Goal: Transaction & Acquisition: Purchase product/service

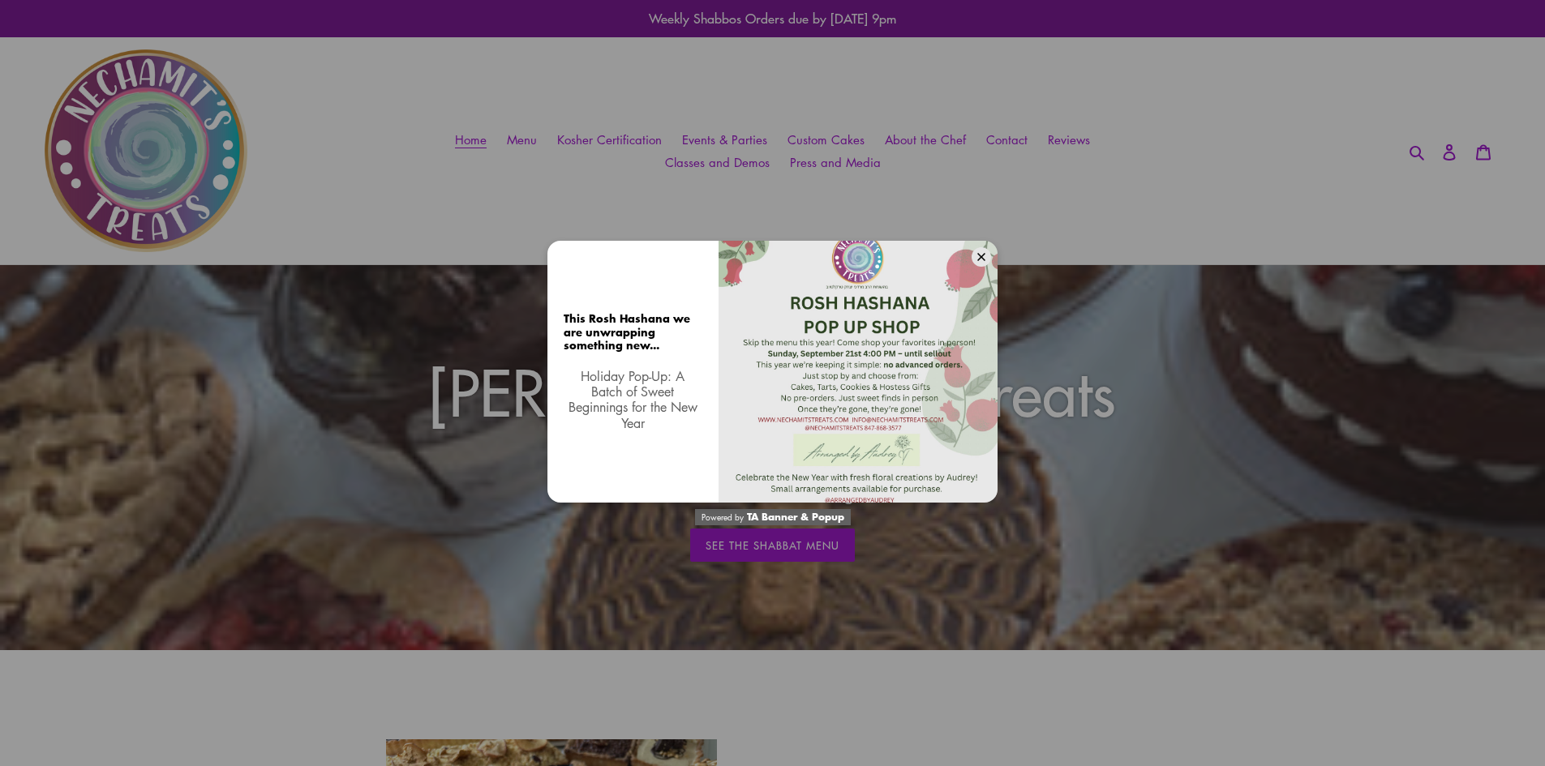
click at [974, 257] on button at bounding box center [980, 256] width 19 height 19
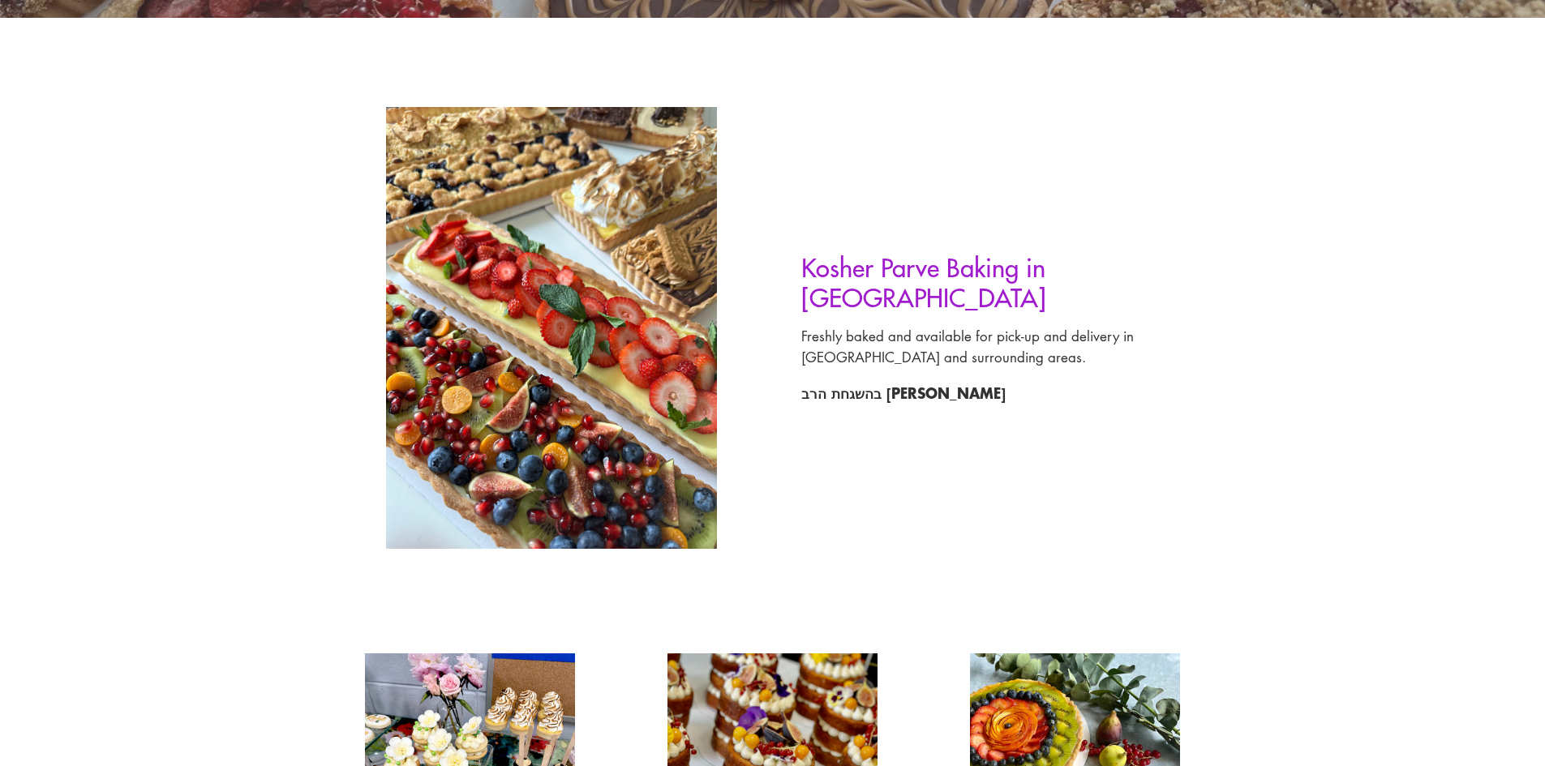
click at [951, 293] on h2 "Kosher Parve Baking in [GEOGRAPHIC_DATA]" at bounding box center [1008, 282] width 414 height 60
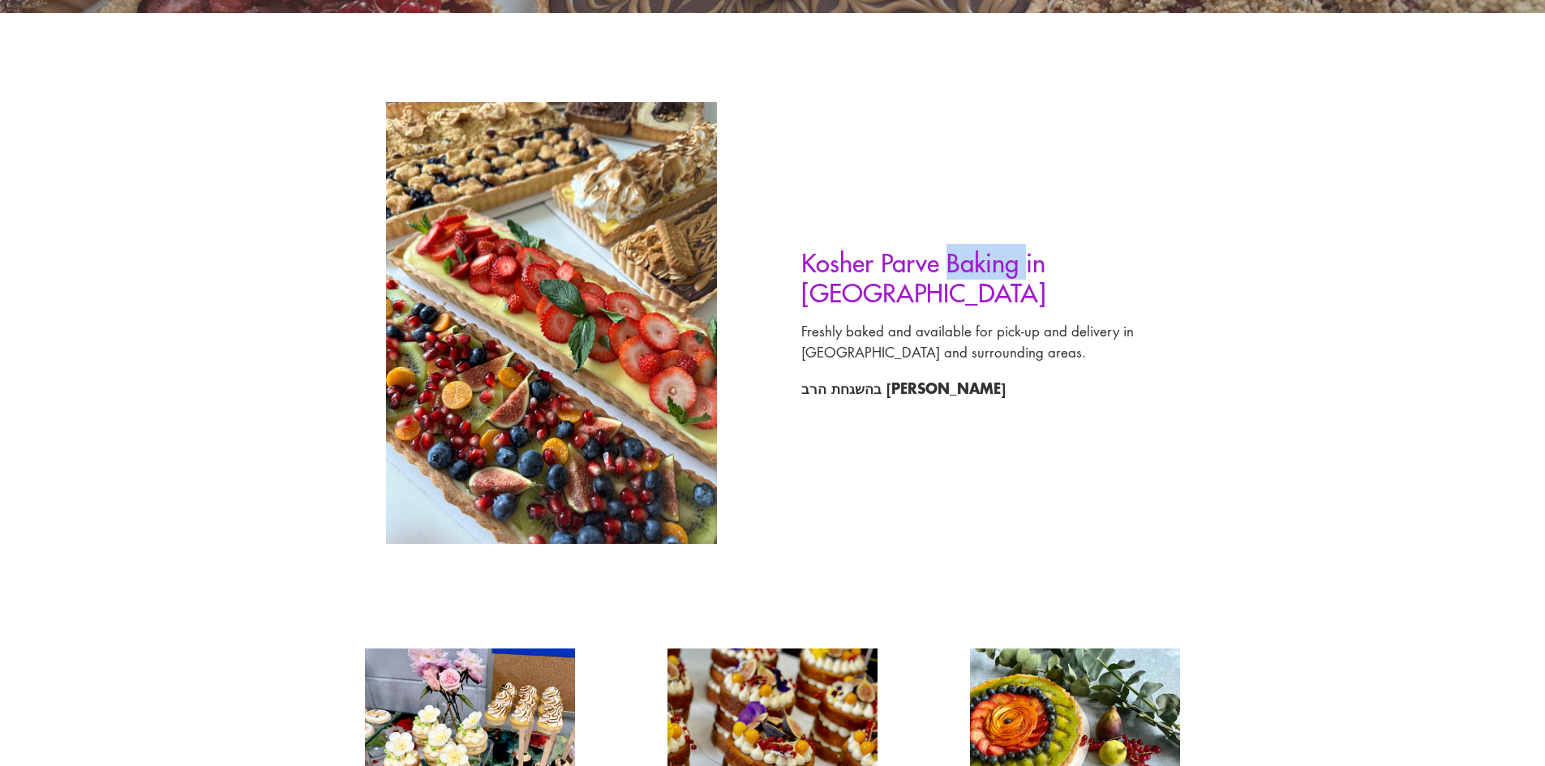
click at [951, 293] on div "Kosher Parve Baking in Chicago Freshly baked and available for pick-up and deli…" at bounding box center [994, 331] width 442 height 225
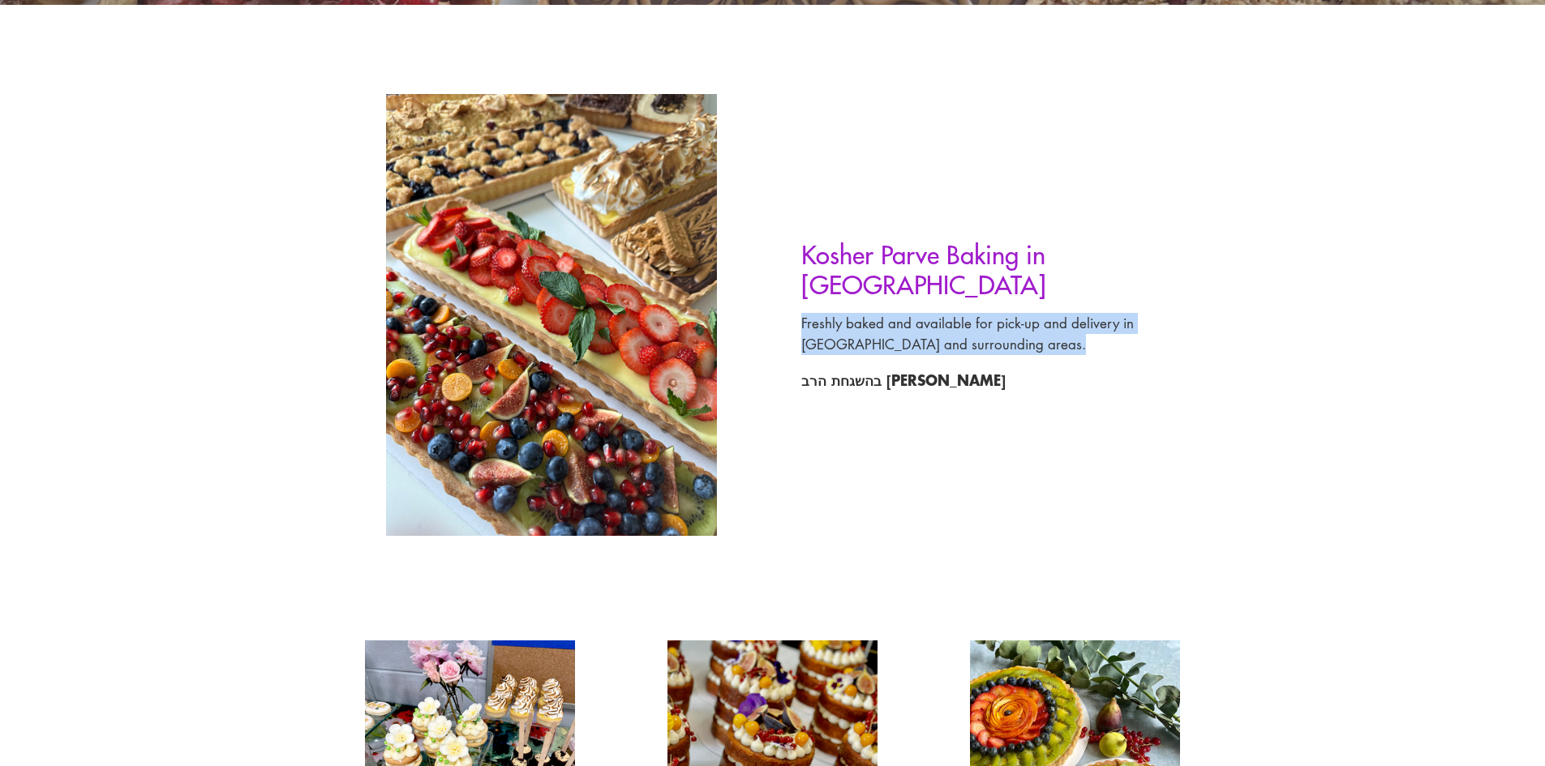
drag, startPoint x: 951, startPoint y: 293, endPoint x: 950, endPoint y: 324, distance: 30.8
click at [950, 324] on div "Kosher Parve Baking in Chicago Freshly baked and available for pick-up and deli…" at bounding box center [994, 323] width 442 height 225
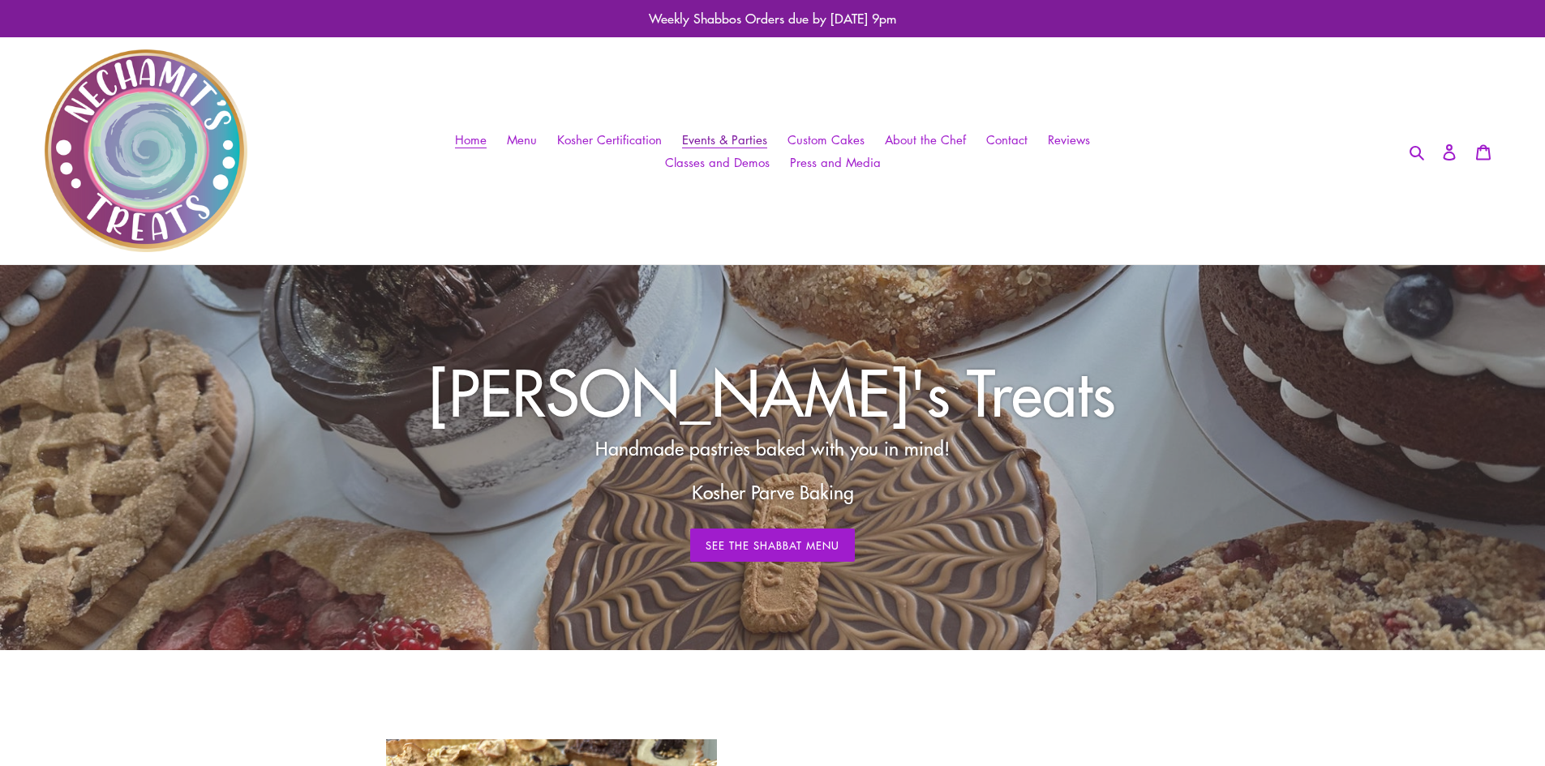
click at [718, 145] on span "Events & Parties" at bounding box center [724, 139] width 85 height 17
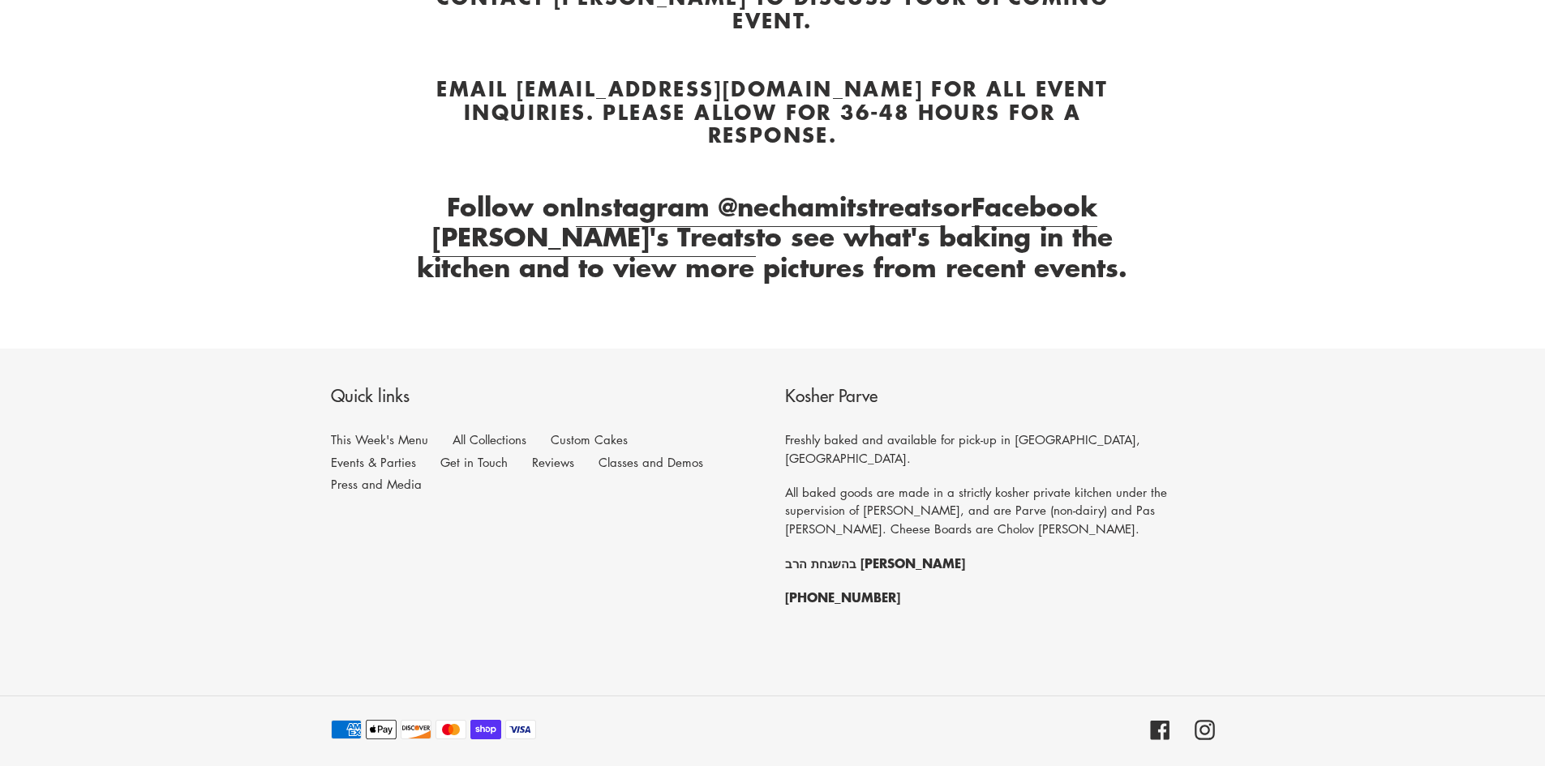
scroll to position [701, 0]
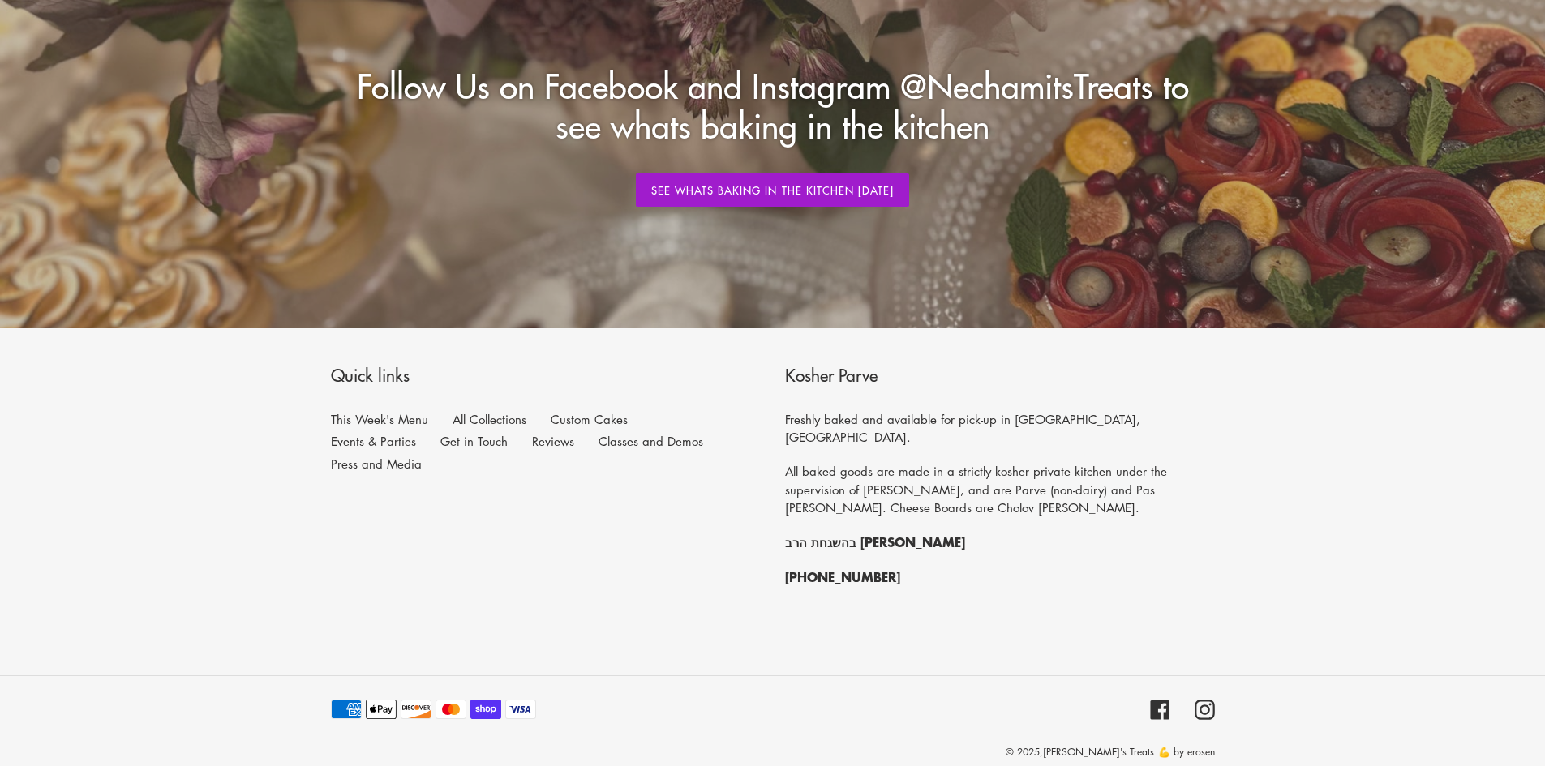
scroll to position [1819, 0]
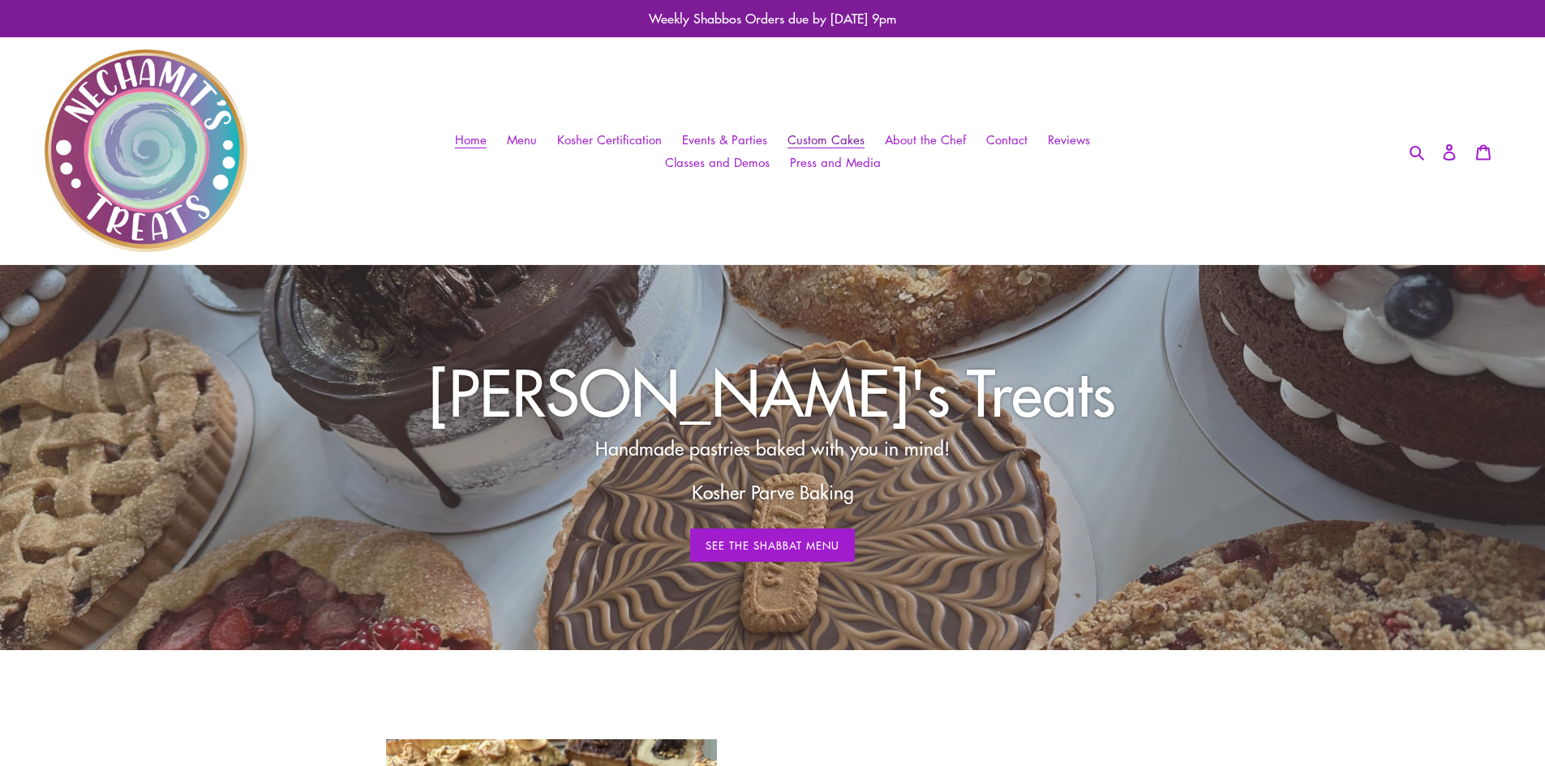
click at [832, 139] on span "Custom Cakes" at bounding box center [825, 139] width 77 height 17
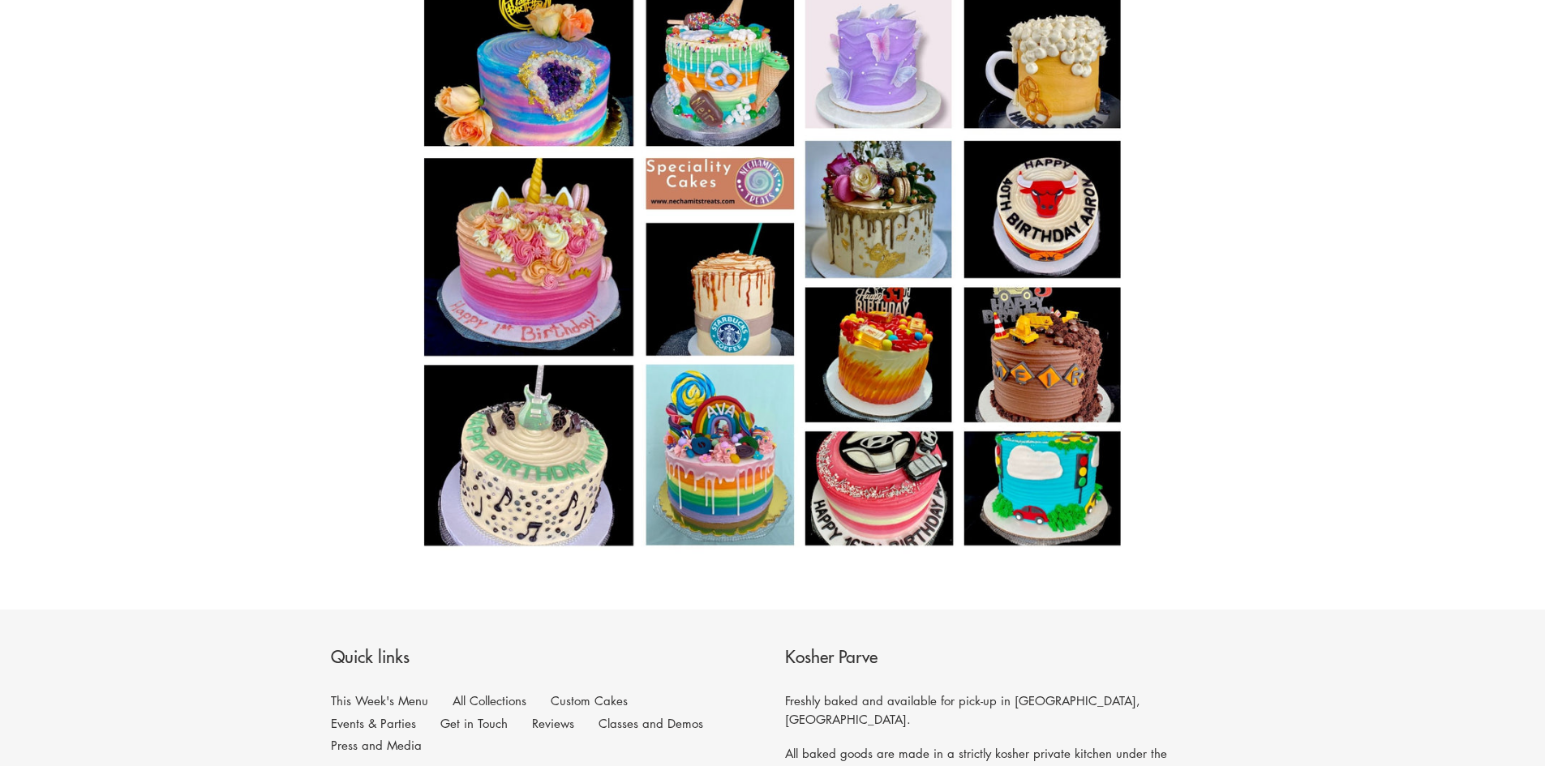
scroll to position [1778, 0]
